Goal: Task Accomplishment & Management: Manage account settings

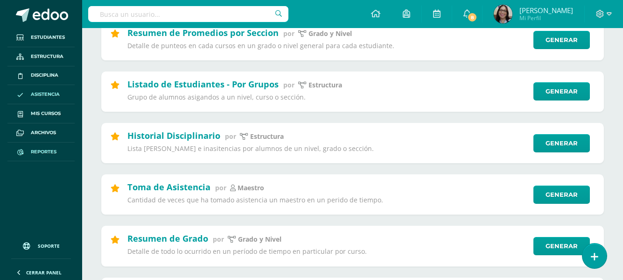
click at [35, 94] on span "Asistencia" at bounding box center [45, 94] width 29 height 7
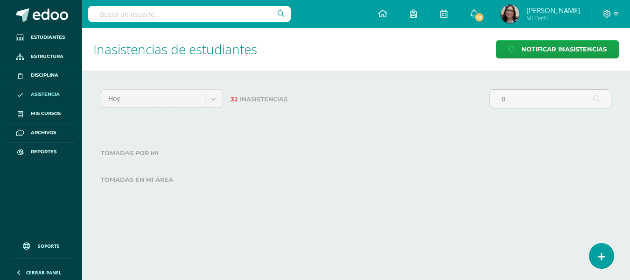
type input "0"
click at [43, 94] on span "Asistencia" at bounding box center [45, 94] width 29 height 7
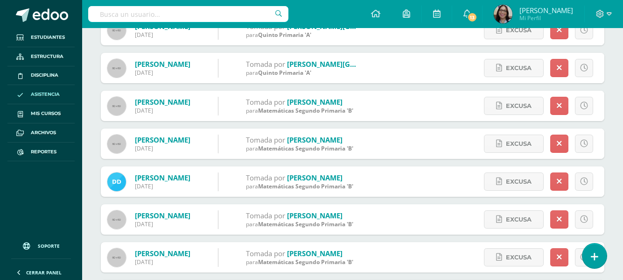
scroll to position [814, 0]
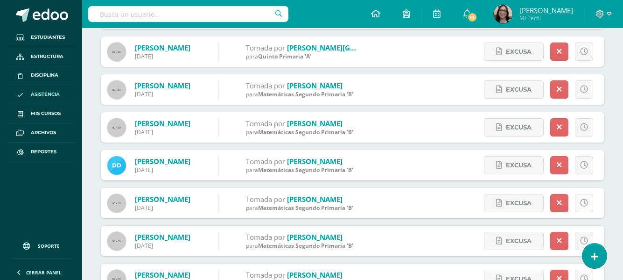
click at [588, 201] on icon at bounding box center [584, 203] width 8 height 8
click at [586, 201] on icon at bounding box center [584, 203] width 8 height 8
click at [584, 203] on icon at bounding box center [584, 203] width 8 height 8
click at [560, 199] on icon at bounding box center [559, 203] width 5 height 8
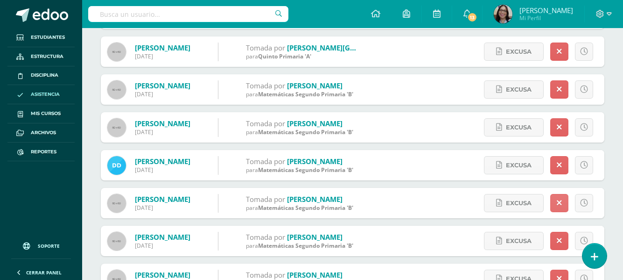
click at [558, 203] on icon at bounding box center [559, 203] width 5 height 8
click at [556, 203] on link at bounding box center [559, 203] width 18 height 18
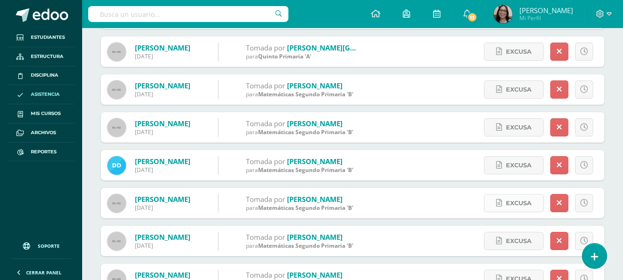
click at [520, 206] on span "Excusa" at bounding box center [519, 202] width 26 height 17
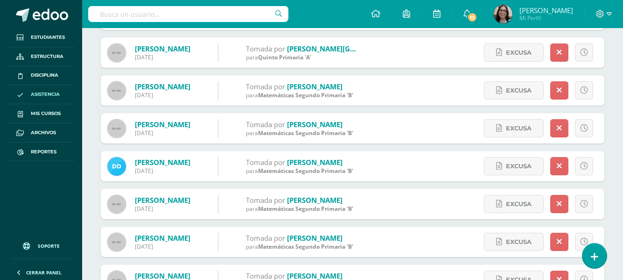
scroll to position [691, 0]
